Goal: Transaction & Acquisition: Download file/media

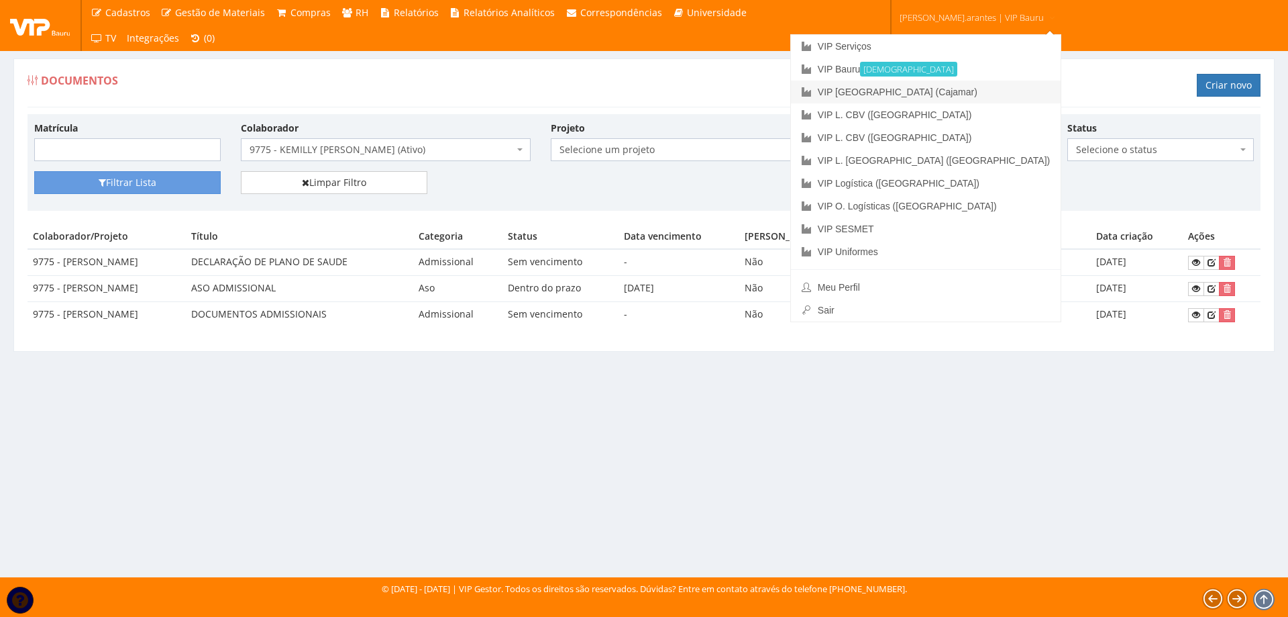
click at [896, 93] on link "VIP [GEOGRAPHIC_DATA] (Cajamar)" at bounding box center [926, 92] width 270 height 23
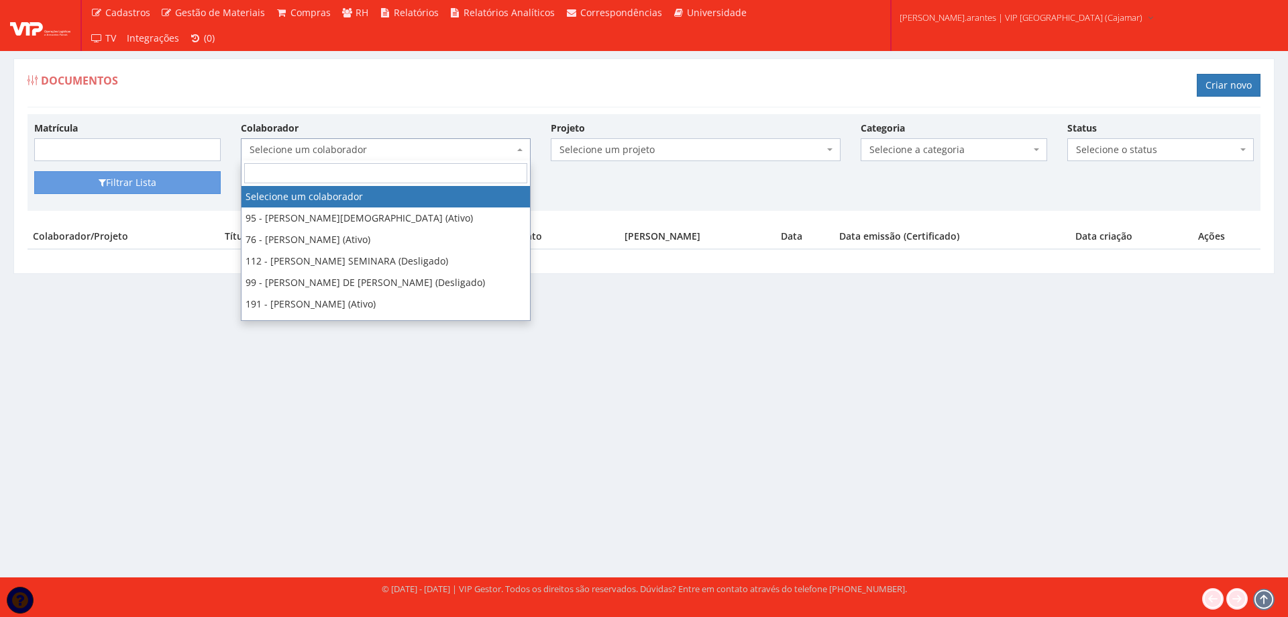
click at [340, 153] on span "Selecione um colaborador" at bounding box center [382, 149] width 264 height 13
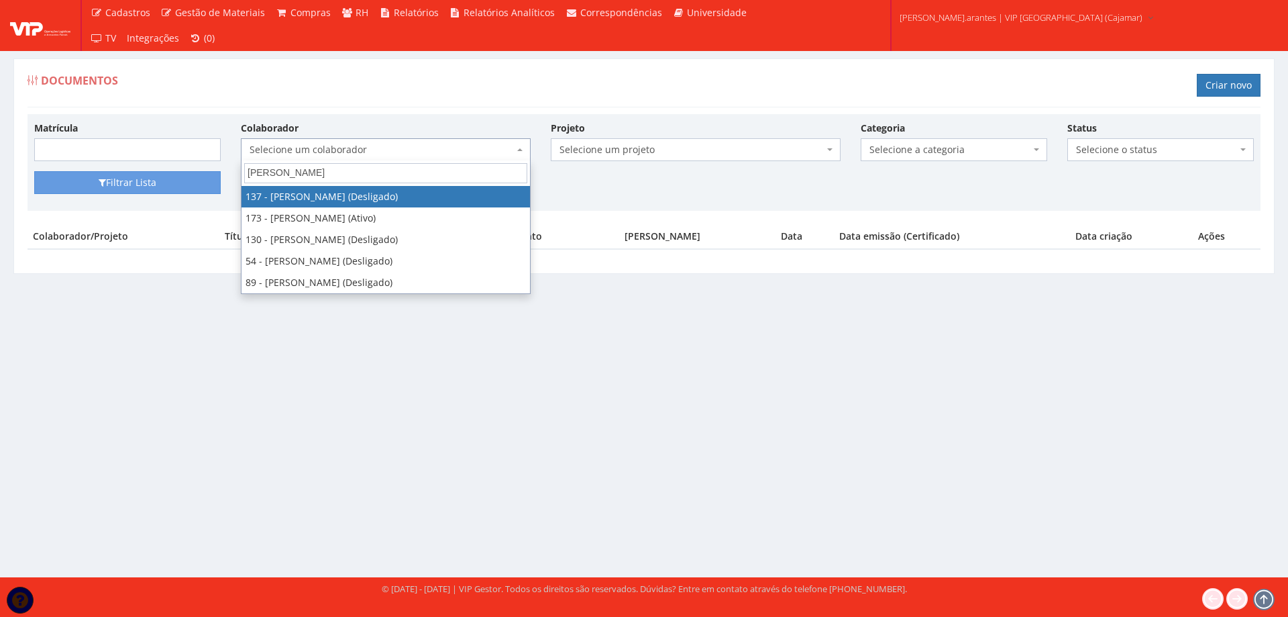
type input "fabio fe"
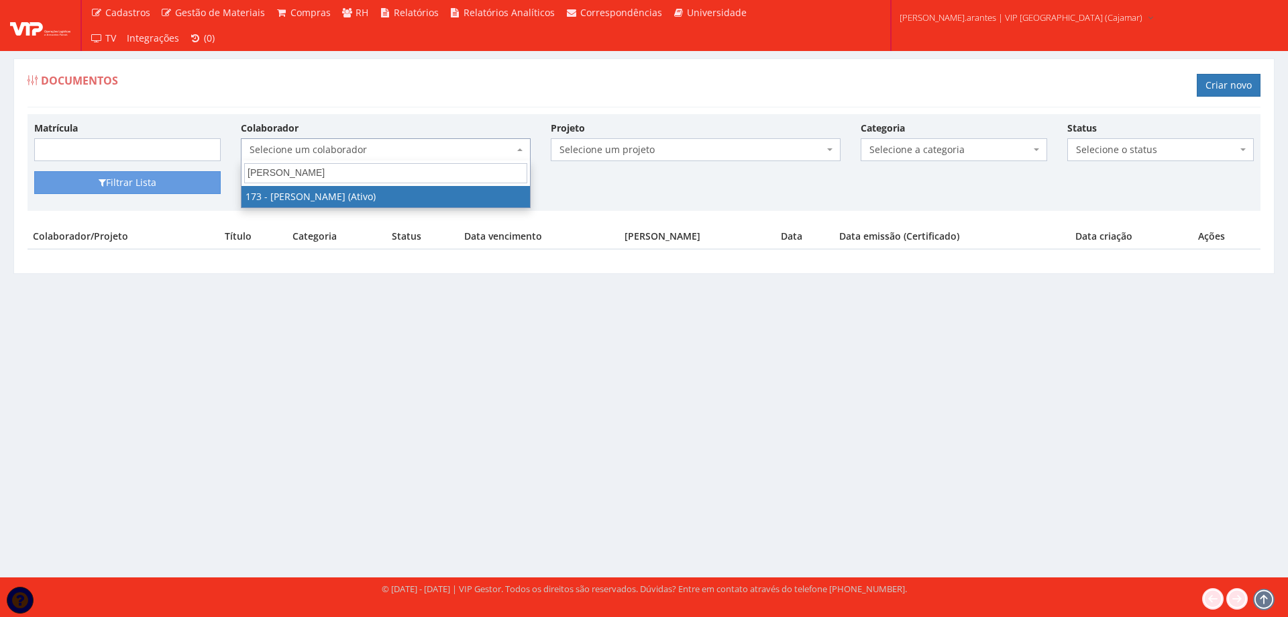
select select "4059"
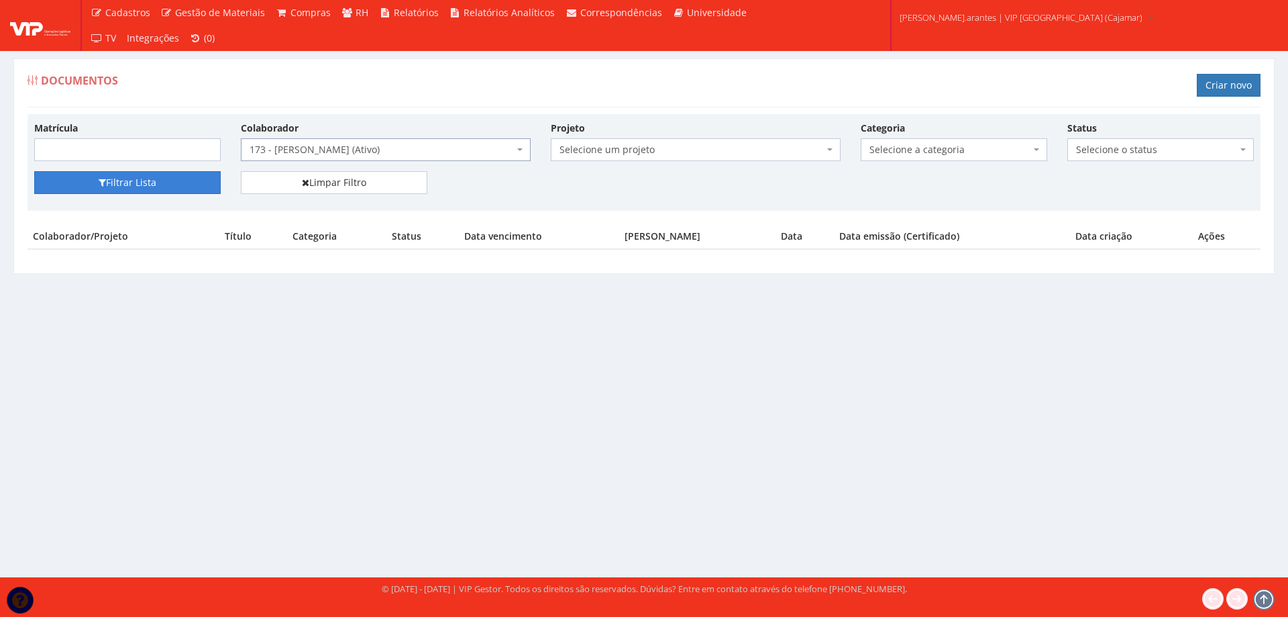
click at [125, 179] on button "Filtrar Lista" at bounding box center [127, 182] width 187 height 23
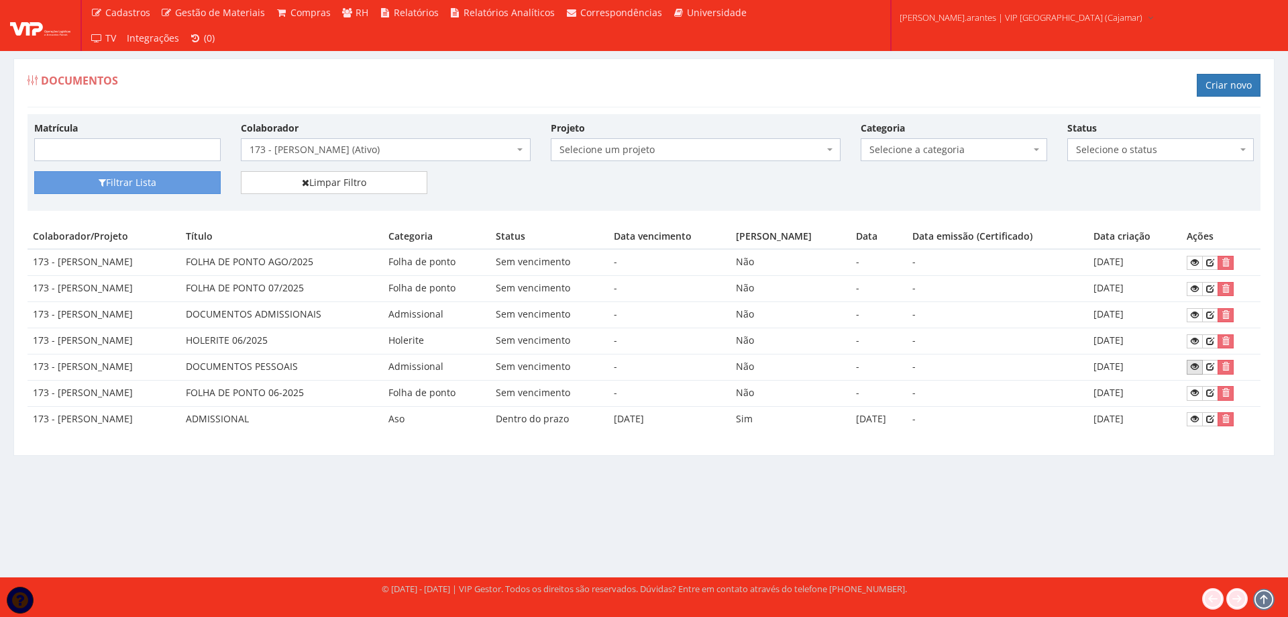
click at [1195, 366] on icon at bounding box center [1195, 366] width 8 height 9
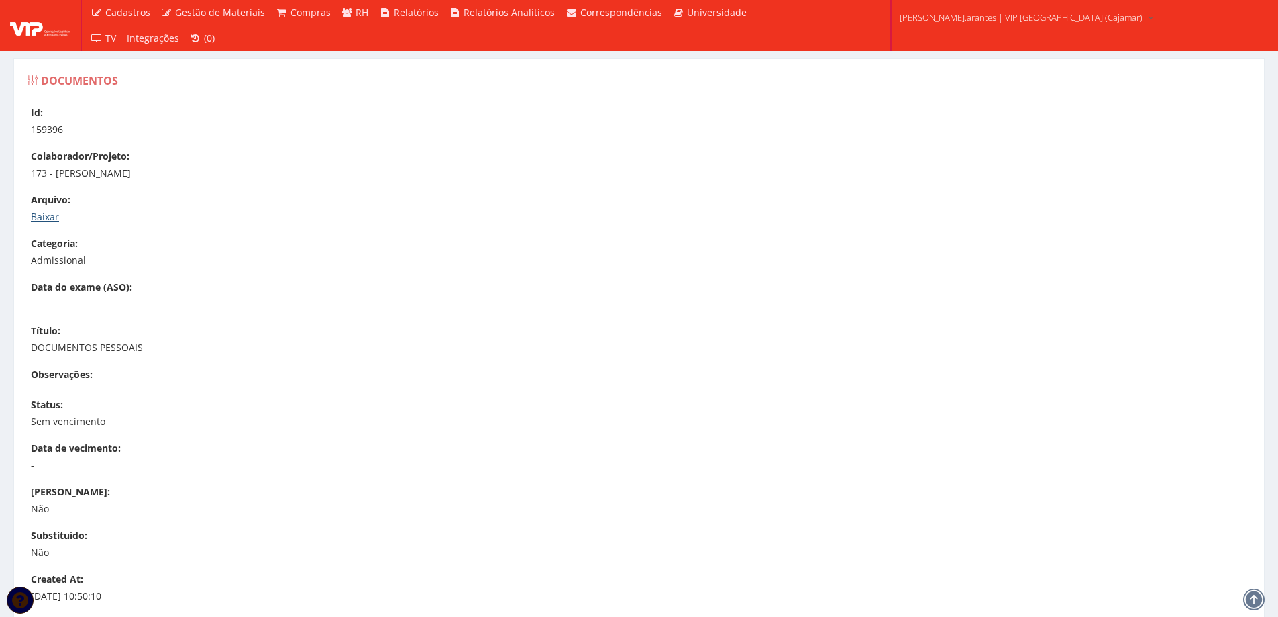
click at [48, 219] on link "Baixar" at bounding box center [45, 216] width 28 height 13
